Goal: Navigation & Orientation: Find specific page/section

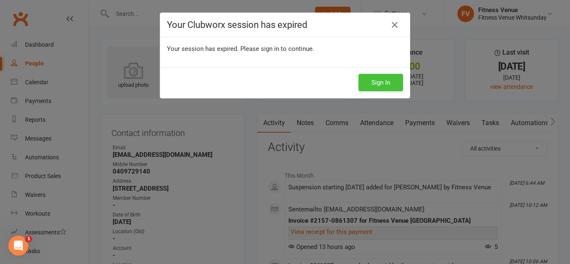
click at [372, 86] on button "Sign In" at bounding box center [381, 83] width 45 height 18
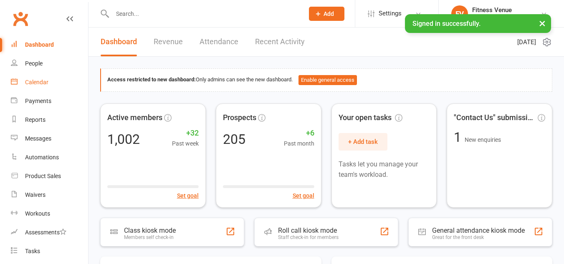
click at [27, 79] on div "Calendar" at bounding box center [36, 82] width 23 height 7
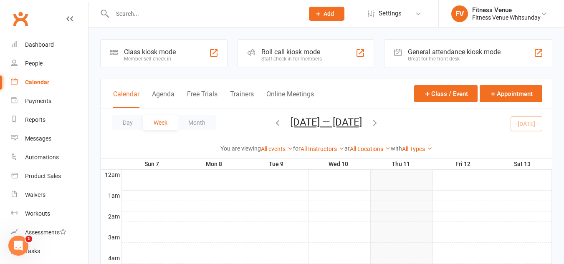
click at [173, 58] on div "Member self check-in" at bounding box center [150, 59] width 52 height 6
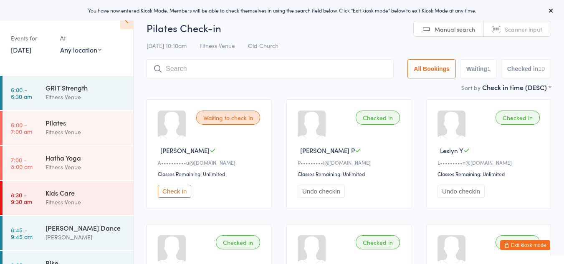
click at [31, 49] on link "[DATE]" at bounding box center [21, 49] width 20 height 9
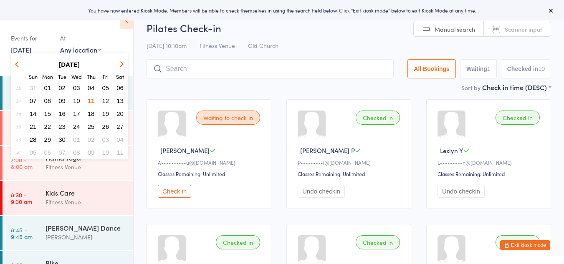
click at [80, 99] on button "10" at bounding box center [76, 100] width 13 height 11
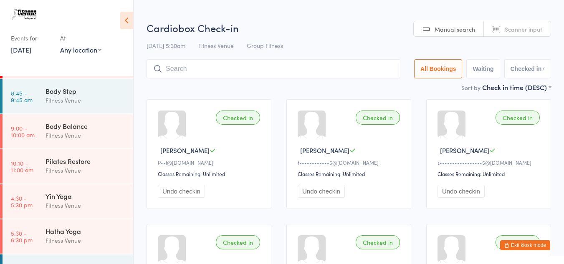
scroll to position [209, 0]
click at [75, 159] on div "Pilates Restore" at bounding box center [86, 159] width 81 height 9
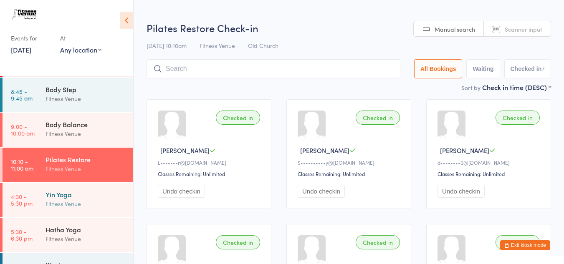
click at [79, 200] on div "Fitness Venue" at bounding box center [86, 204] width 81 height 10
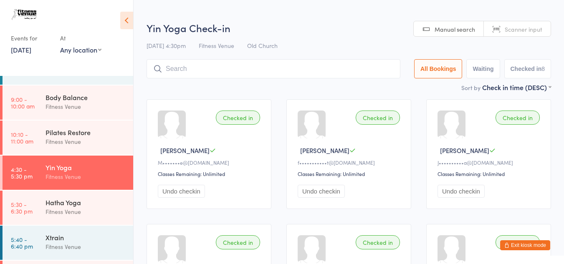
scroll to position [251, 0]
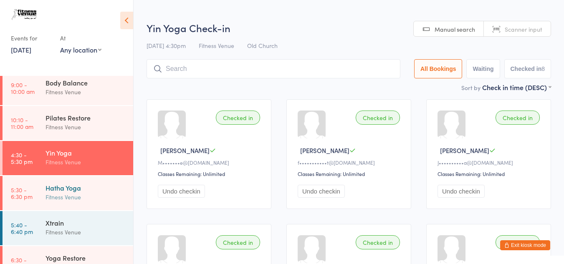
click at [79, 195] on div "Fitness Venue" at bounding box center [86, 198] width 81 height 10
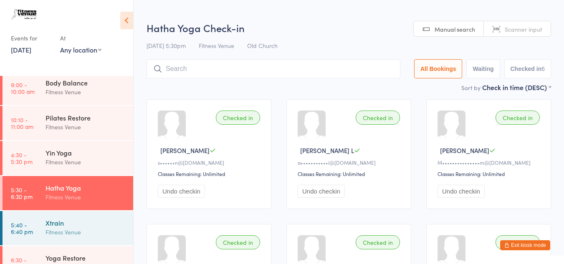
click at [74, 221] on div "Xtrain" at bounding box center [86, 222] width 81 height 9
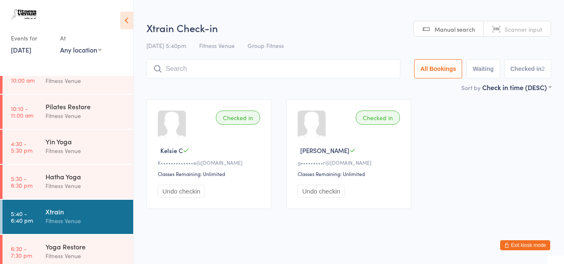
scroll to position [268, 0]
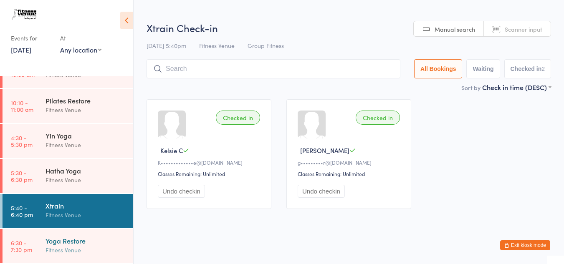
click at [79, 250] on div "Fitness Venue" at bounding box center [86, 251] width 81 height 10
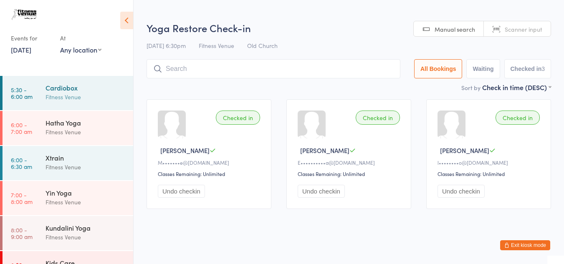
click at [76, 94] on div "Fitness Venue" at bounding box center [86, 97] width 81 height 10
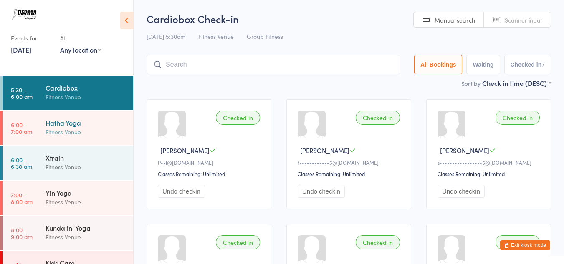
click at [68, 132] on div "Fitness Venue" at bounding box center [86, 132] width 81 height 10
